Goal: Information Seeking & Learning: Learn about a topic

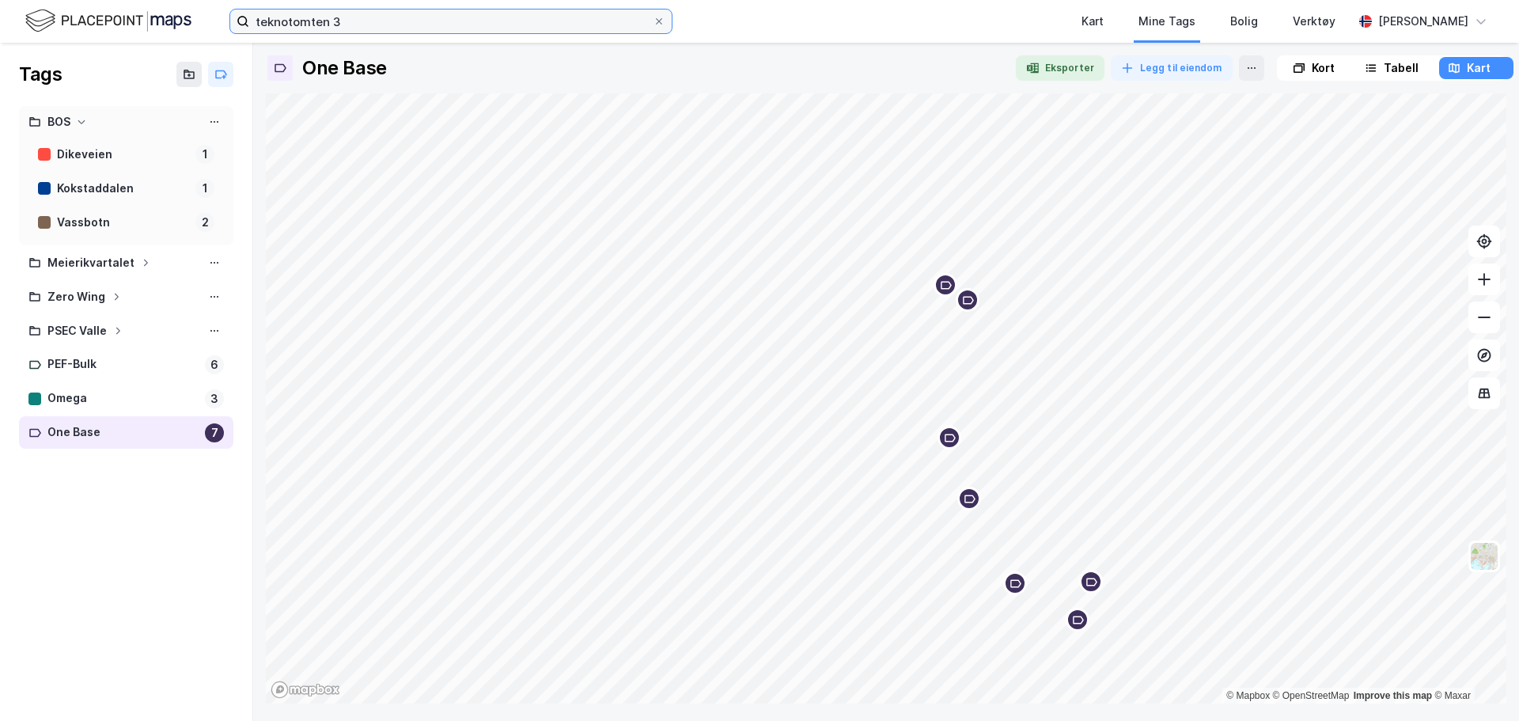
click at [421, 25] on input "teknotomten 3" at bounding box center [450, 21] width 403 height 24
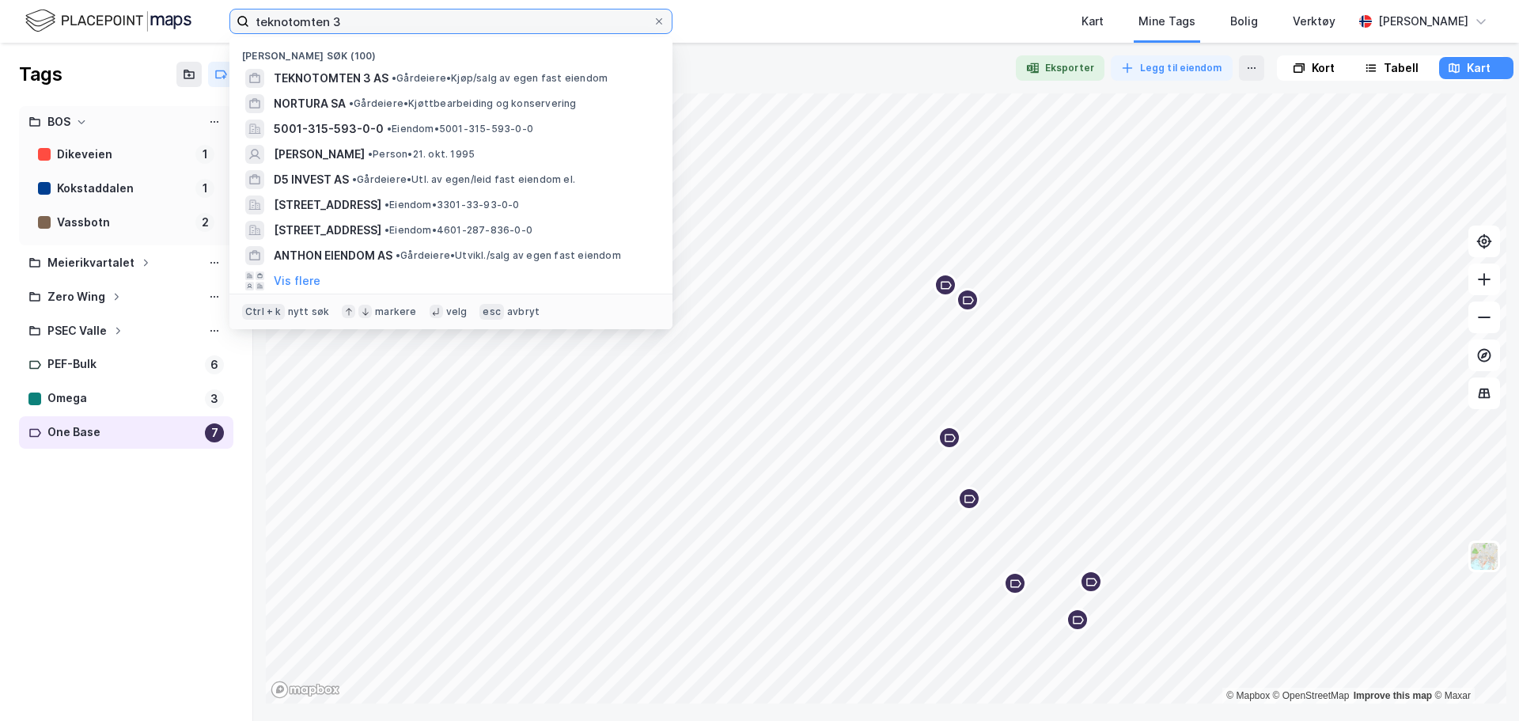
click at [421, 25] on input "teknotomten 3" at bounding box center [450, 21] width 403 height 24
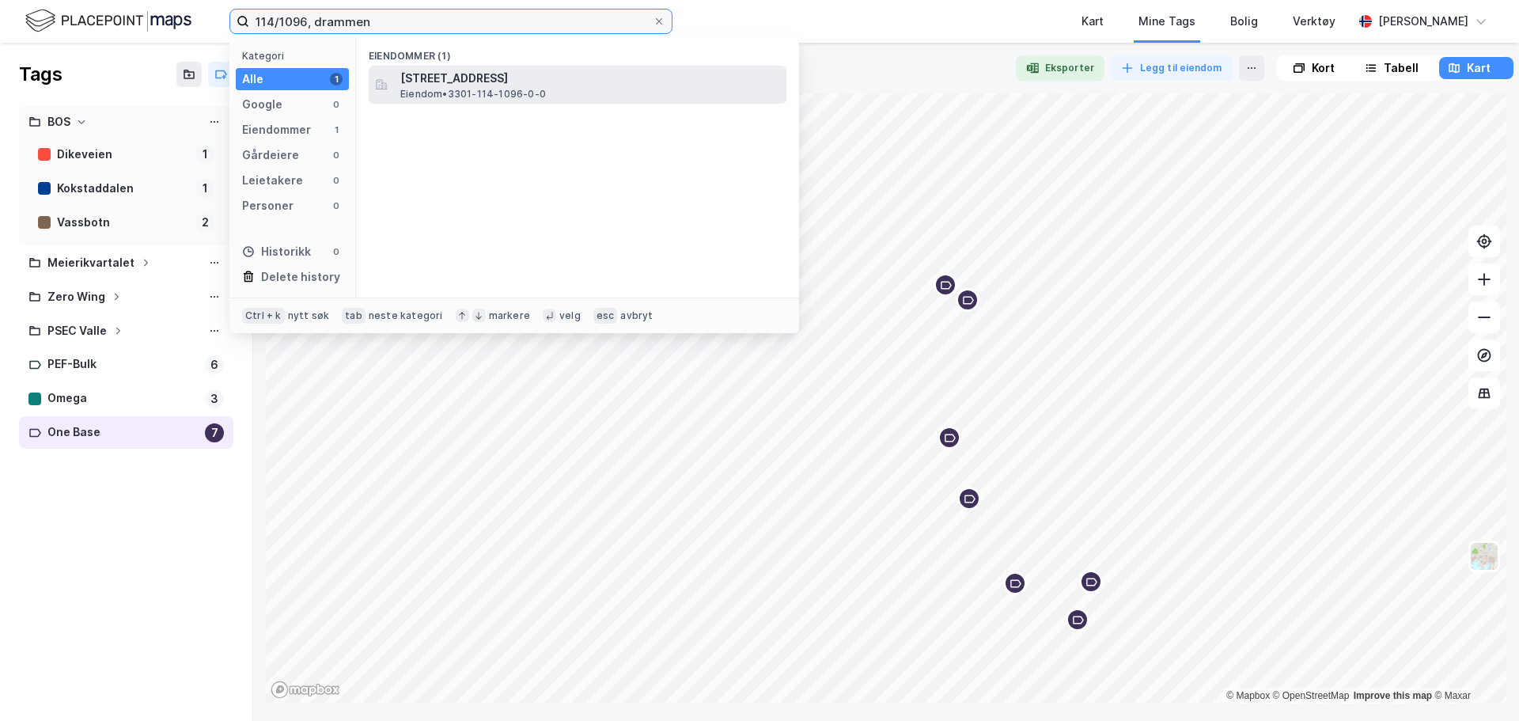
type input "114/1096, drammen"
click at [465, 93] on span "Eiendom • 3301-114-1096-0-0" at bounding box center [473, 94] width 146 height 13
